Goal: Information Seeking & Learning: Check status

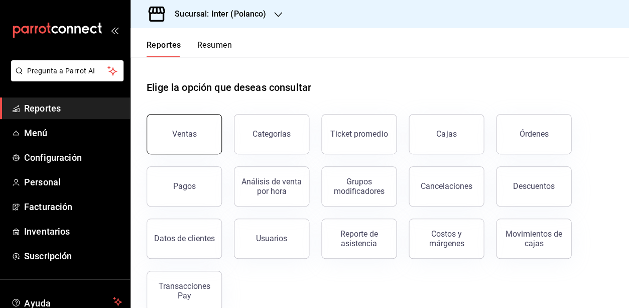
click at [194, 124] on button "Ventas" at bounding box center [184, 134] width 75 height 40
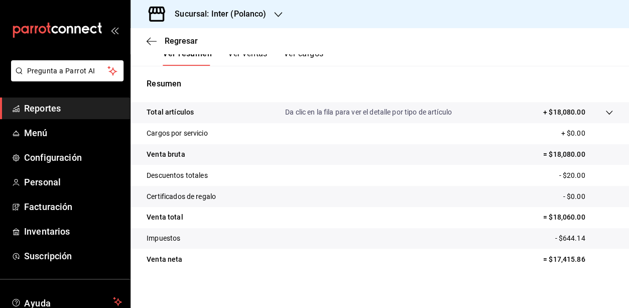
scroll to position [168, 0]
click at [176, 44] on span "Regresar" at bounding box center [181, 41] width 33 height 10
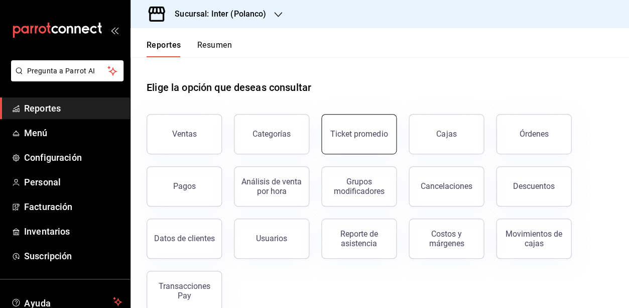
click at [370, 140] on button "Ticket promedio" at bounding box center [358, 134] width 75 height 40
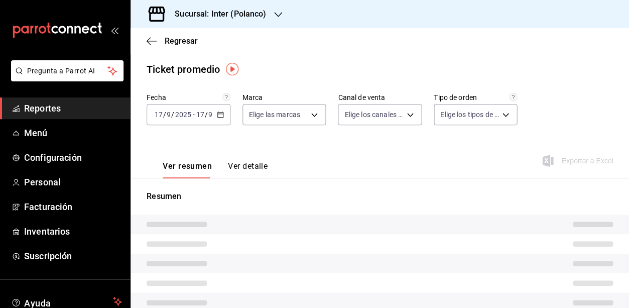
type input "a22f98e6-325f-4293-924e-6fed97b22470"
type input "PARROT,UBER_EATS,RAPPI,DIDI_FOOD,ONLINE"
type input "e7c4fbd0-add9-4c9b-8741-afc548af4a3b,EXTERNAL"
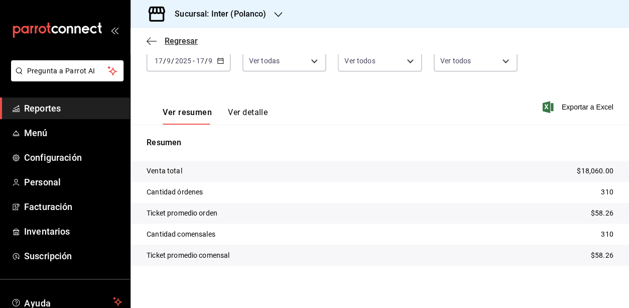
click at [189, 40] on span "Regresar" at bounding box center [181, 41] width 33 height 10
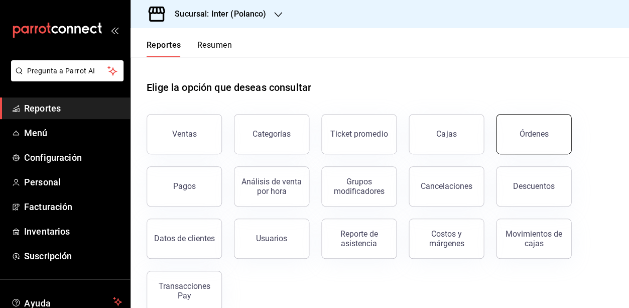
click at [515, 134] on button "Órdenes" at bounding box center [533, 134] width 75 height 40
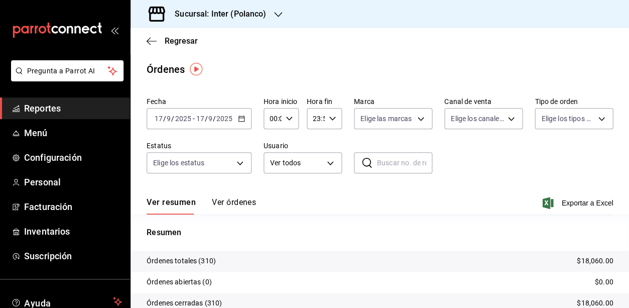
click at [243, 118] on \(Stroke\) "button" at bounding box center [242, 119] width 6 height 6
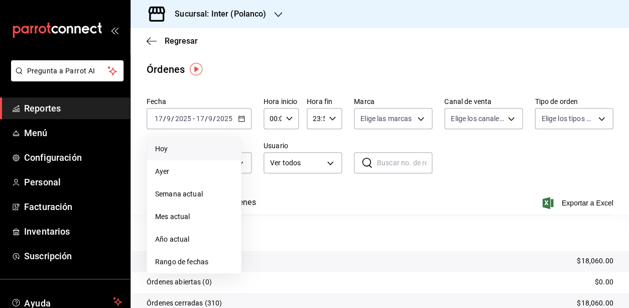
click at [206, 145] on span "Hoy" at bounding box center [194, 149] width 78 height 11
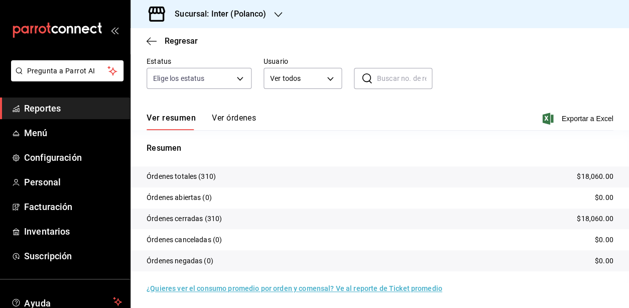
scroll to position [2, 0]
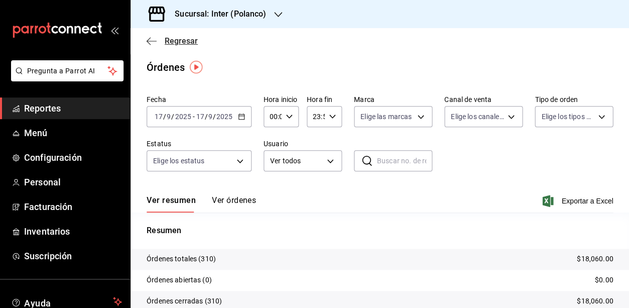
click at [169, 38] on span "Regresar" at bounding box center [181, 41] width 33 height 10
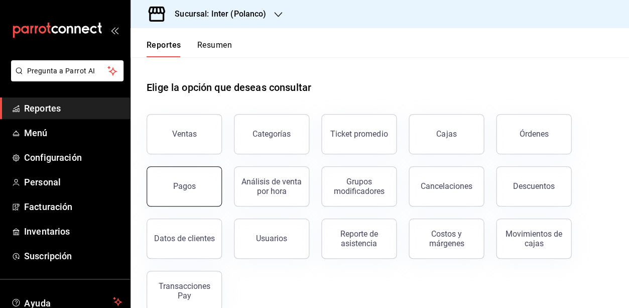
click at [194, 195] on button "Pagos" at bounding box center [184, 186] width 75 height 40
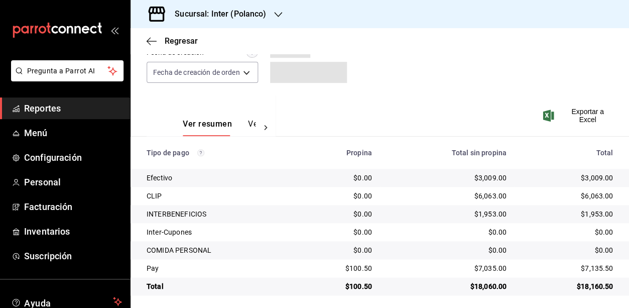
scroll to position [95, 0]
